Goal: Information Seeking & Learning: Learn about a topic

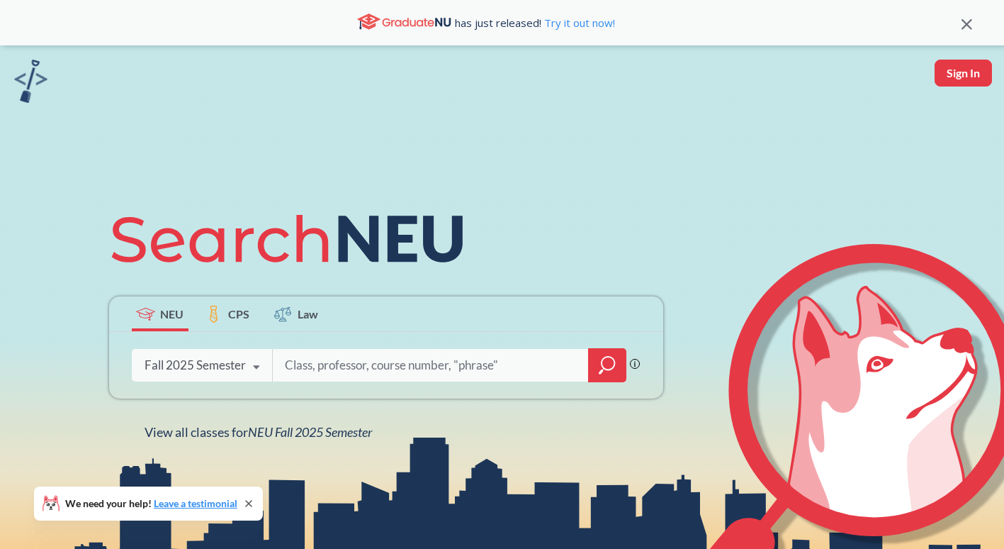
click at [318, 364] on input "search" at bounding box center [431, 365] width 295 height 30
type input "artf"
click at [605, 365] on icon "magnifying glass" at bounding box center [607, 365] width 17 height 20
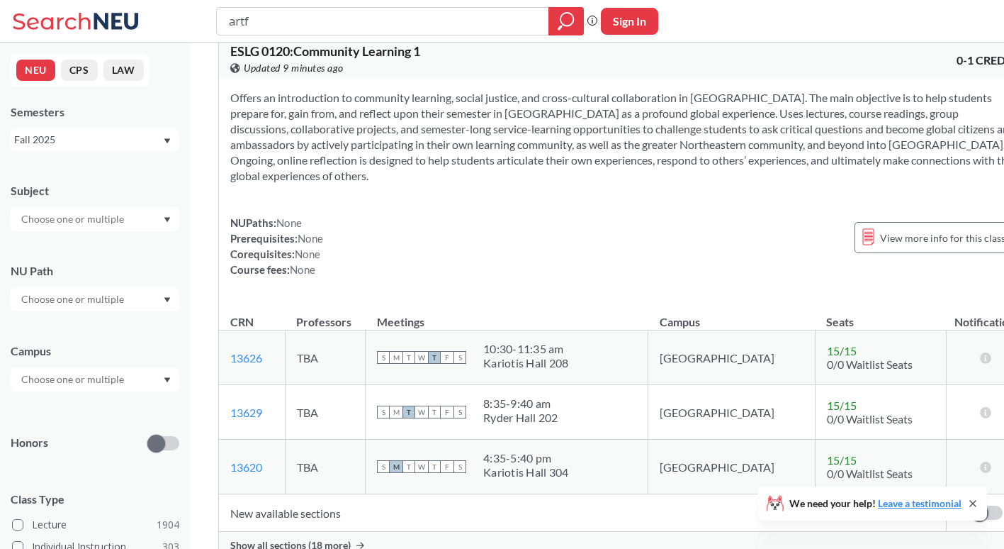
scroll to position [6153, 0]
type input "artf1121"
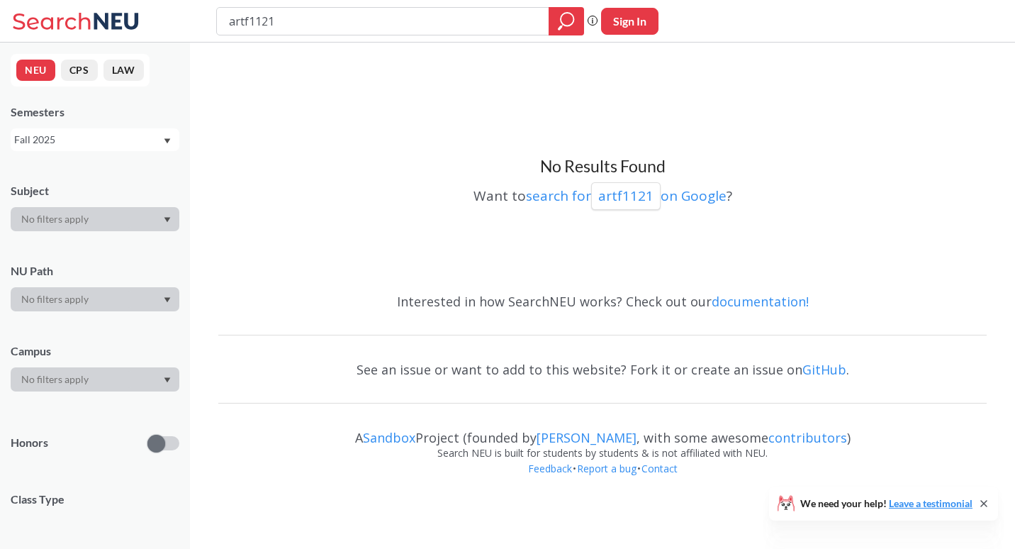
click at [130, 154] on div "NEU CPS LAW Semesters Fall 2025 Subject NU Path Campus Honors Class Type Course…" at bounding box center [95, 296] width 190 height 506
click at [123, 144] on div "Fall 2025" at bounding box center [88, 140] width 148 height 16
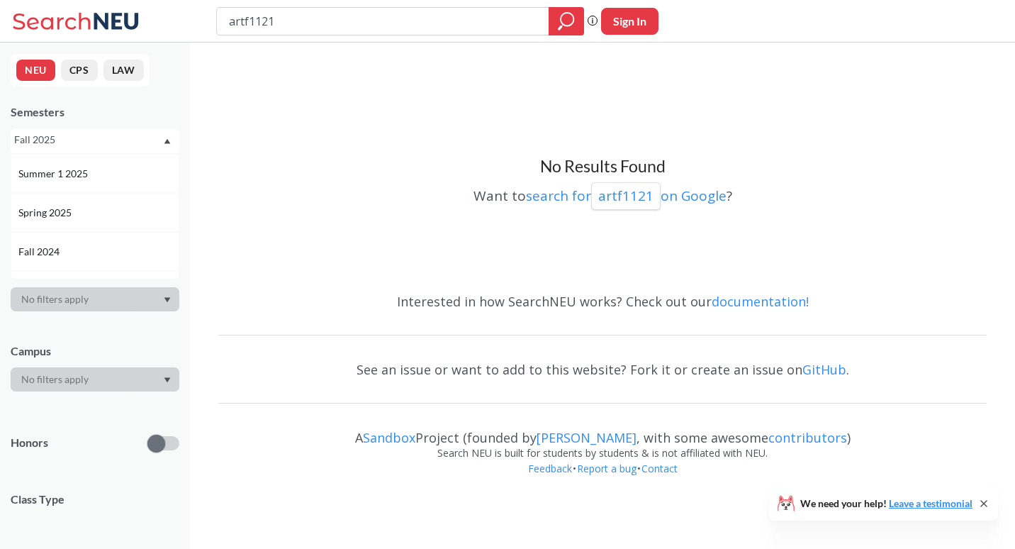
scroll to position [113, 0]
click at [69, 225] on div "Spring 2025" at bounding box center [95, 213] width 169 height 39
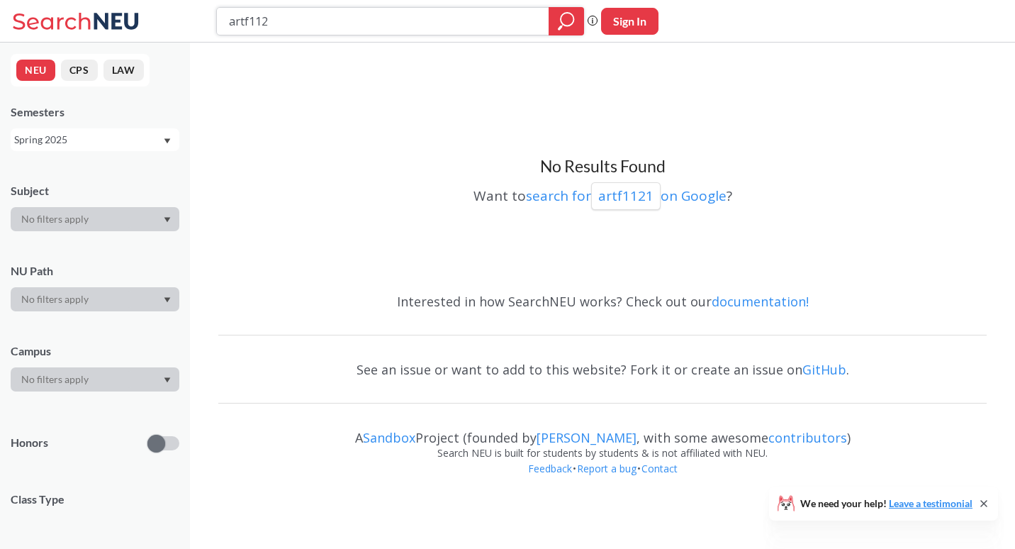
type input "artf1120"
click at [108, 140] on div "Spring 2025" at bounding box center [88, 140] width 148 height 16
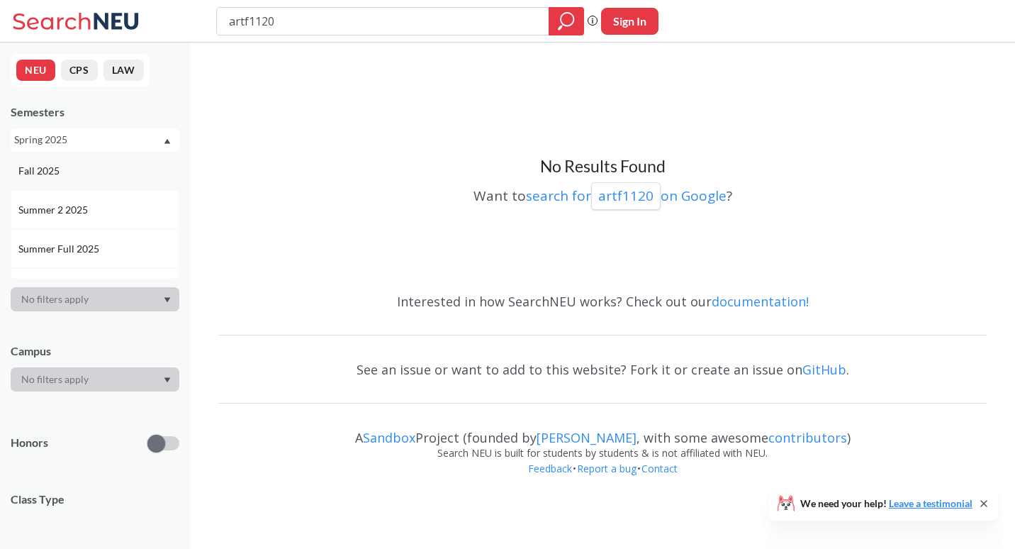
click at [108, 174] on div "Fall 2025" at bounding box center [98, 171] width 160 height 16
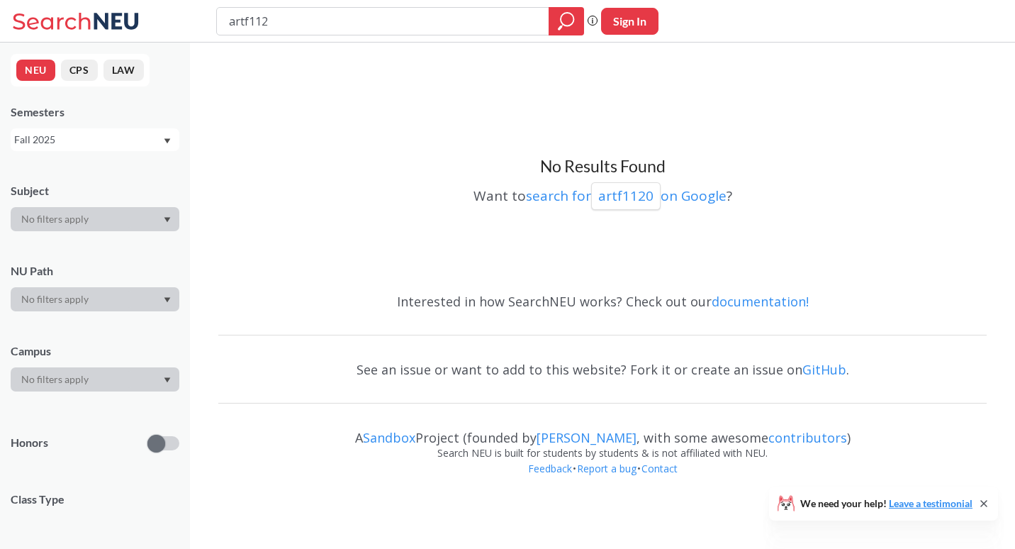
type input "artf1122"
type input "a"
type input "u"
type input "musi2232"
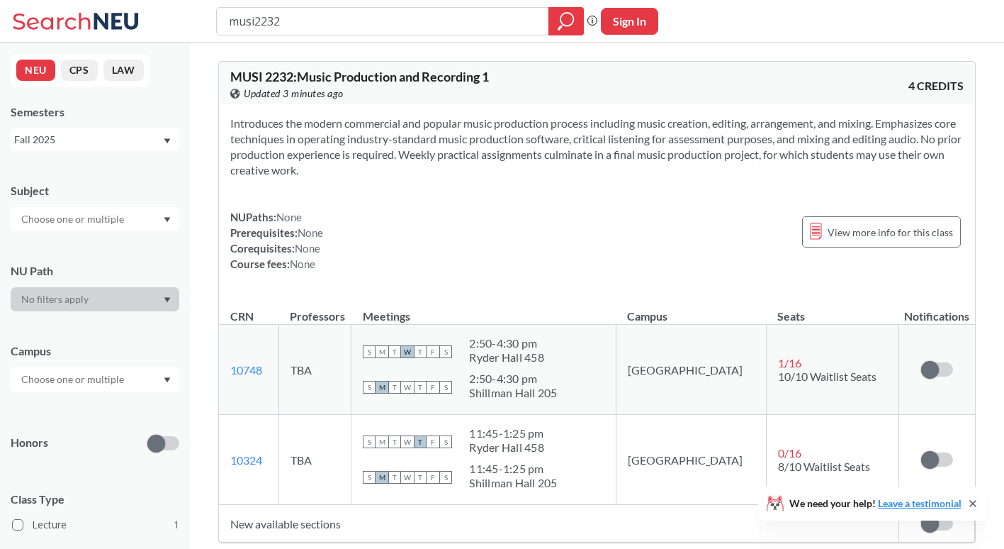
drag, startPoint x: 358, startPoint y: 167, endPoint x: 220, endPoint y: 118, distance: 146.2
click at [220, 118] on div "Introduces the modern commercial and popular music production process including…" at bounding box center [597, 199] width 756 height 190
drag, startPoint x: 220, startPoint y: 118, endPoint x: 326, endPoint y: 143, distance: 108.7
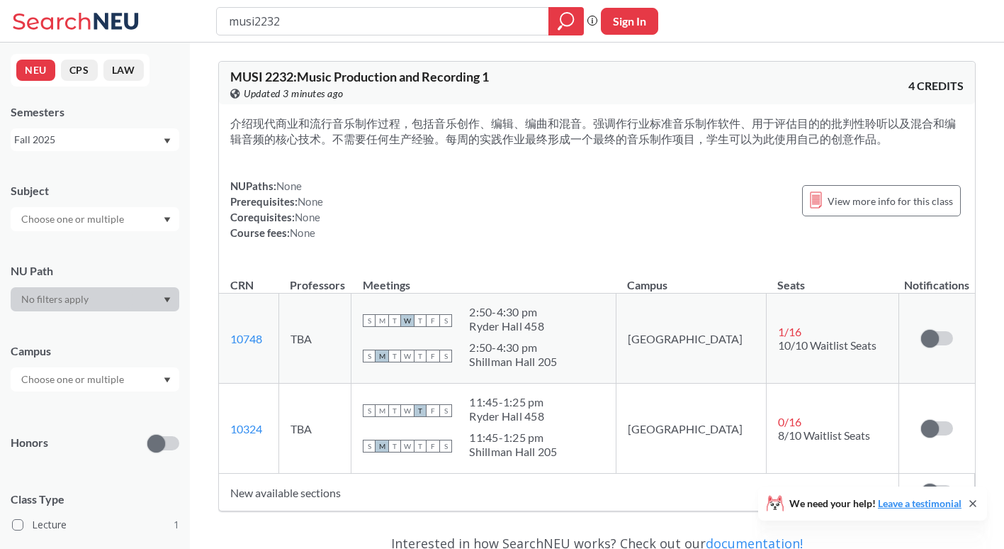
click at [553, 201] on div "NUPaths: None Prerequisites: None Corequisites: None Course fees: None View mor…" at bounding box center [597, 209] width 734 height 62
